Goal: Find specific page/section: Find specific page/section

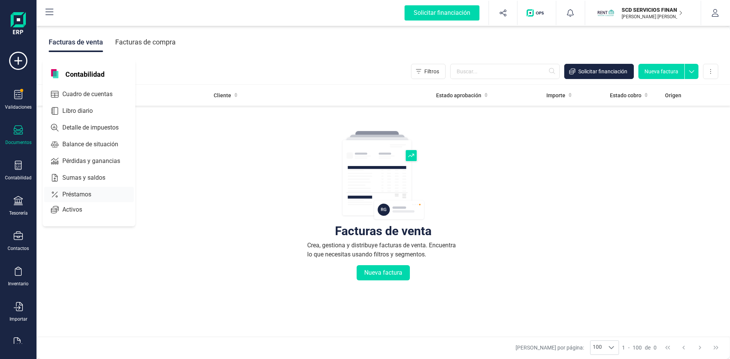
click at [76, 195] on span "Préstamos" at bounding box center [82, 194] width 46 height 9
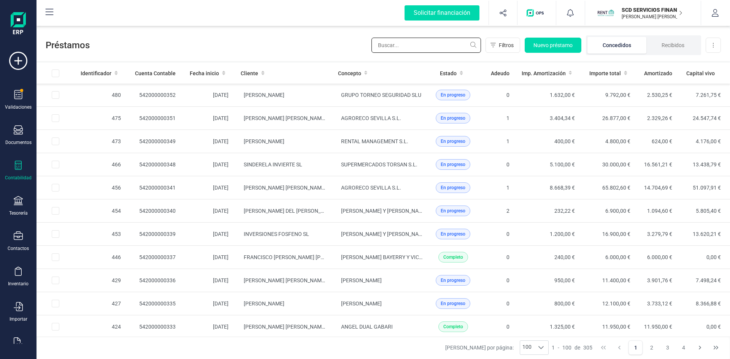
click at [401, 46] on input "text" at bounding box center [425, 45] width 109 height 15
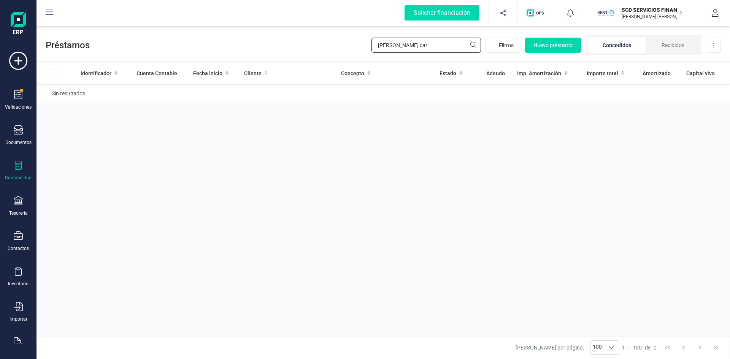
click at [473, 44] on input "[PERSON_NAME] car" at bounding box center [425, 45] width 109 height 15
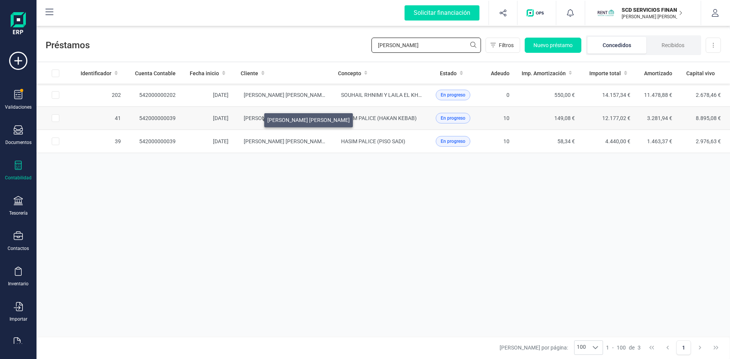
type input "[PERSON_NAME]"
click at [255, 118] on span "[PERSON_NAME] [PERSON_NAME]" at bounding box center [285, 118] width 82 height 6
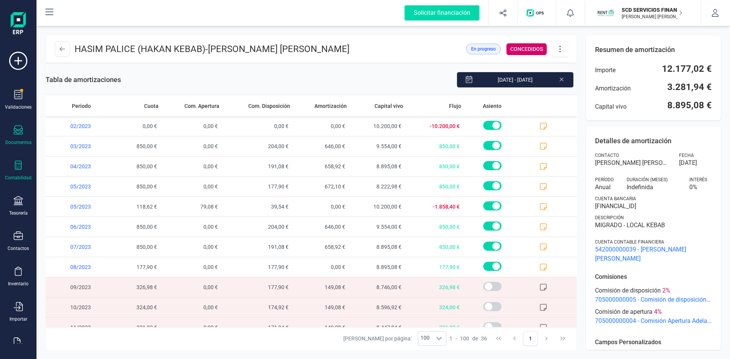
click at [19, 138] on div "Documentos" at bounding box center [18, 135] width 30 height 20
click at [157, 73] on div "[DATE] - [DATE]" at bounding box center [349, 80] width 456 height 16
click at [63, 48] on icon at bounding box center [62, 49] width 5 height 6
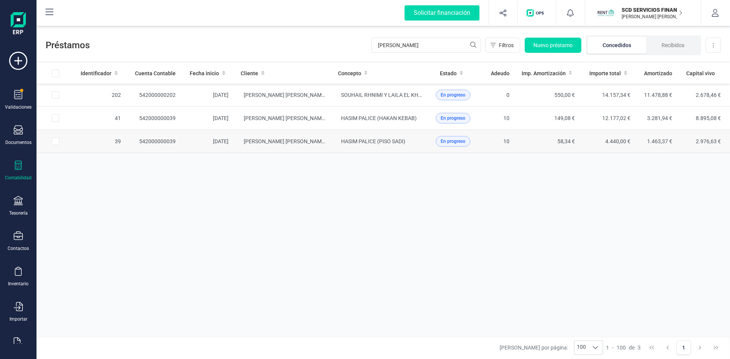
click at [258, 137] on td "[PERSON_NAME] [PERSON_NAME]" at bounding box center [283, 141] width 97 height 23
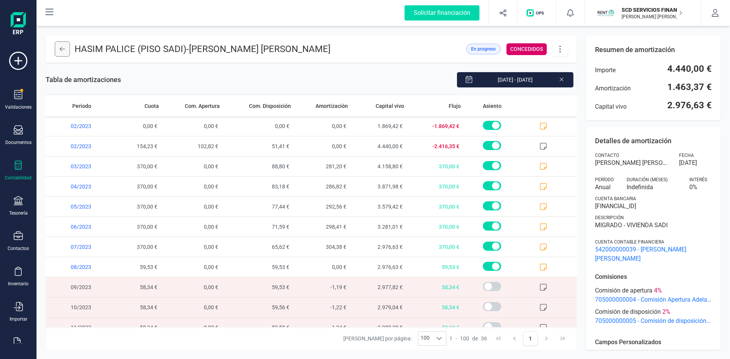
click at [62, 51] on icon at bounding box center [62, 49] width 5 height 5
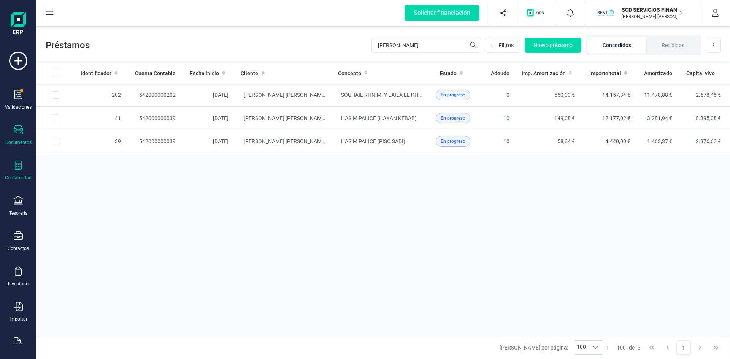
click at [13, 136] on div "Documentos" at bounding box center [18, 135] width 30 height 20
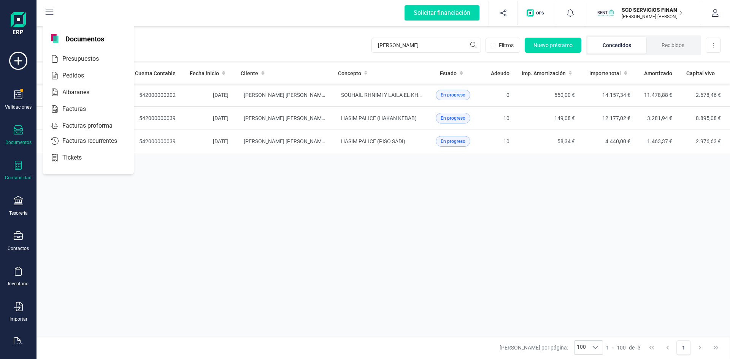
click at [13, 136] on div "Documentos" at bounding box center [18, 135] width 30 height 20
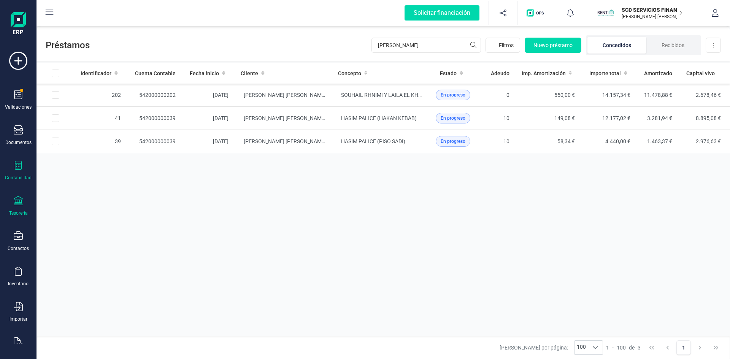
click at [9, 201] on div "Tesorería" at bounding box center [18, 206] width 30 height 20
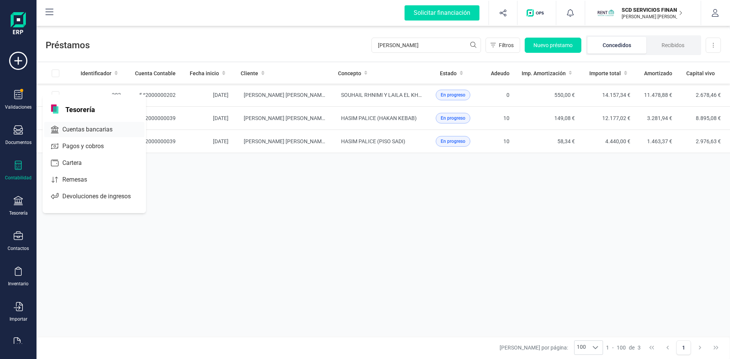
click at [74, 132] on span "Cuentas bancarias" at bounding box center [92, 129] width 67 height 9
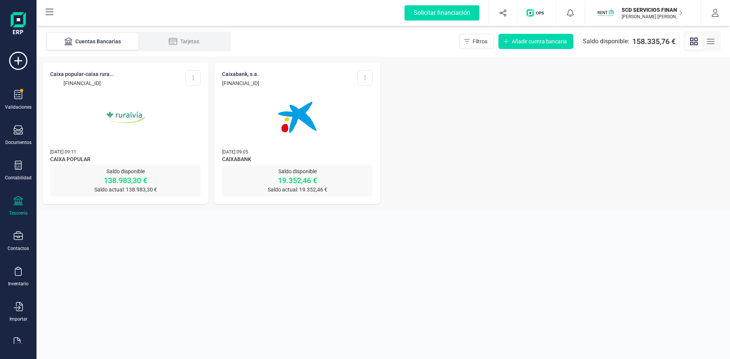
click at [294, 122] on img at bounding box center [297, 118] width 64 height 64
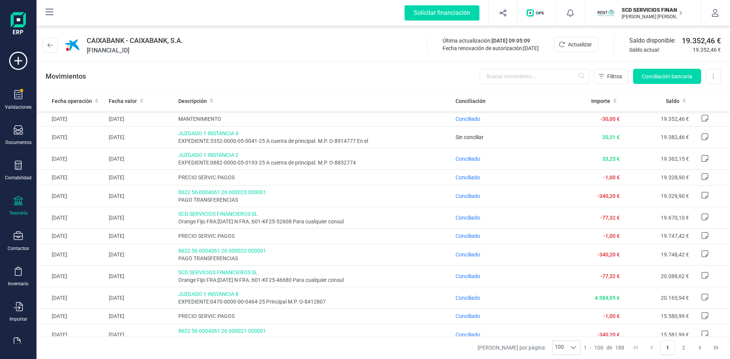
click at [17, 207] on div "Tesorería" at bounding box center [18, 206] width 30 height 20
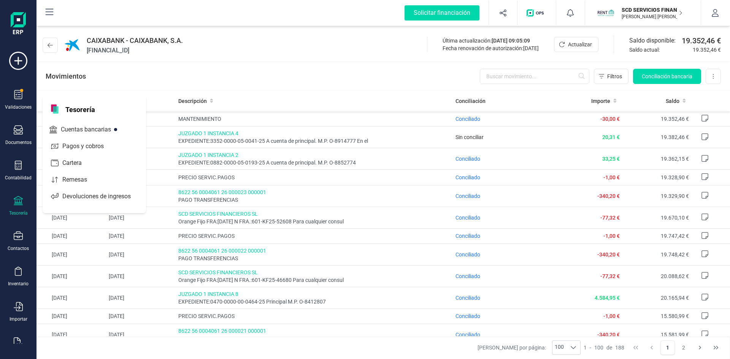
click at [76, 115] on div "Tesorería" at bounding box center [94, 108] width 103 height 26
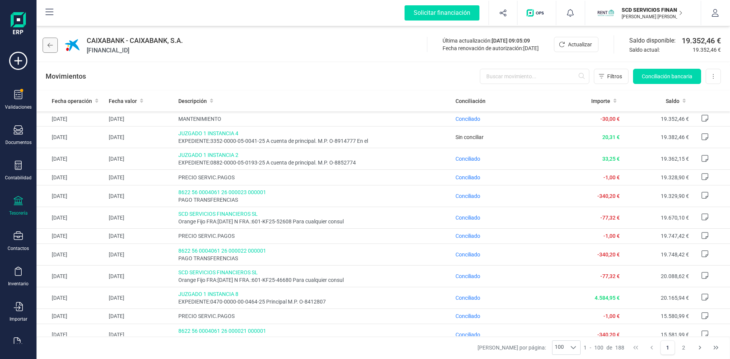
click at [48, 43] on icon at bounding box center [50, 45] width 5 height 6
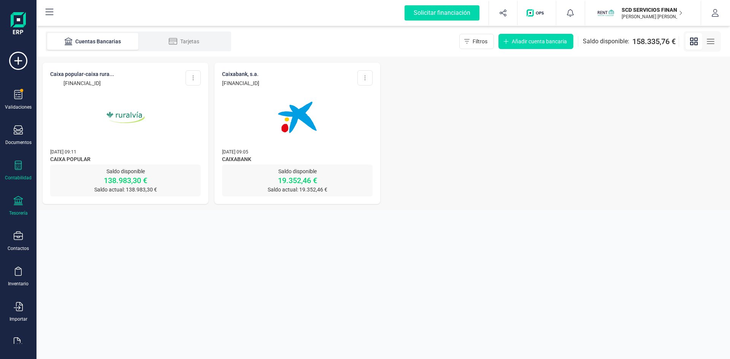
click at [11, 174] on div "Contabilidad" at bounding box center [18, 171] width 30 height 20
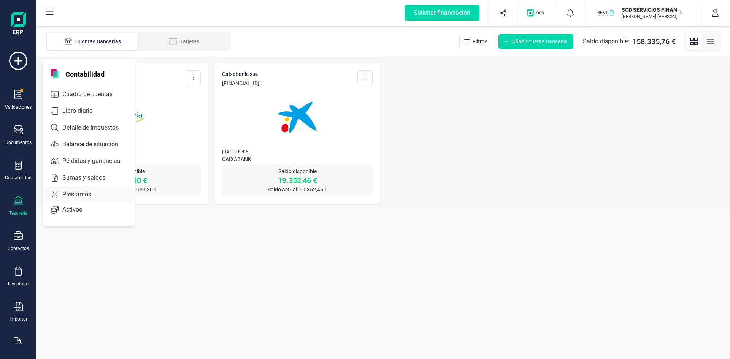
click at [76, 193] on span "Préstamos" at bounding box center [82, 194] width 46 height 9
